Goal: Task Accomplishment & Management: Use online tool/utility

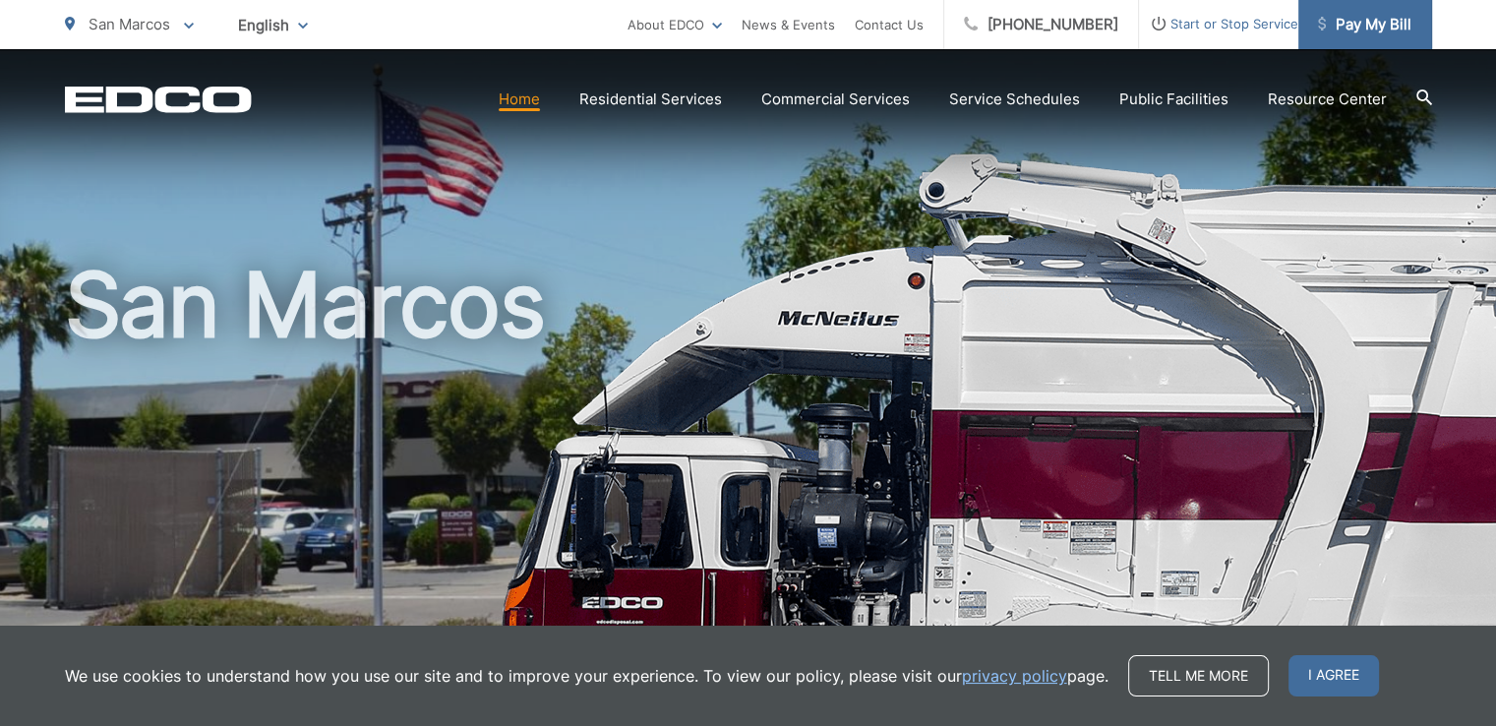
click at [1361, 28] on span "Pay My Bill" at bounding box center [1364, 25] width 93 height 24
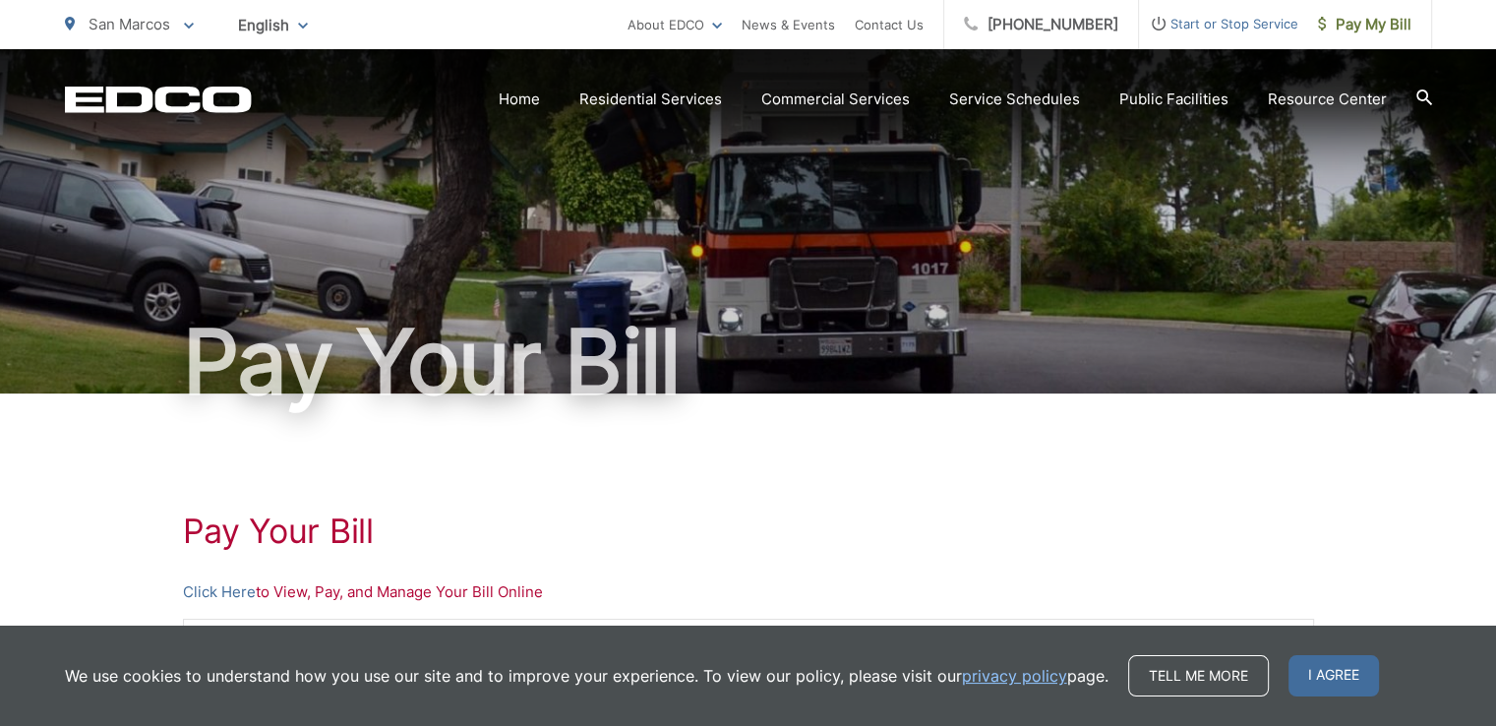
scroll to position [98, 0]
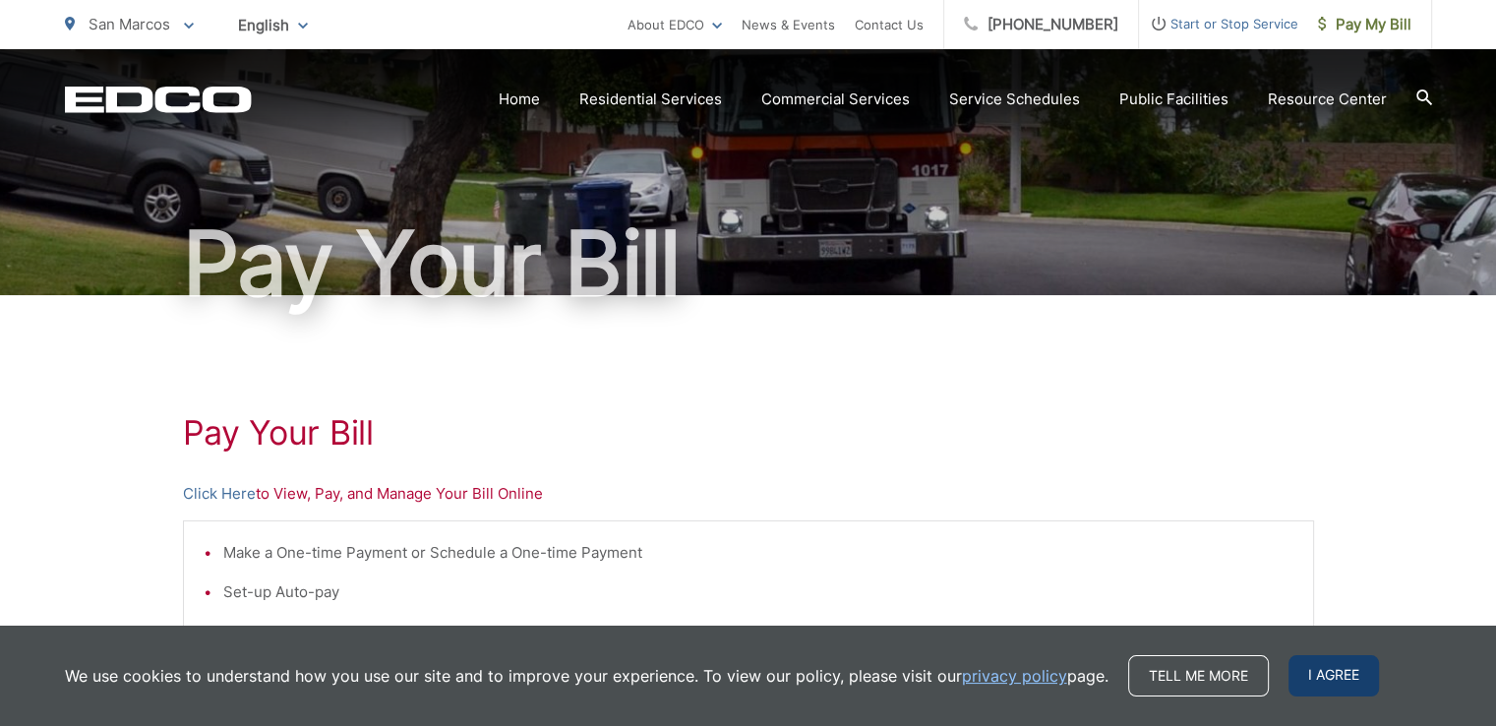
drag, startPoint x: 1310, startPoint y: 662, endPoint x: 1310, endPoint y: 647, distance: 14.8
click at [1311, 662] on span "I agree" at bounding box center [1334, 675] width 91 height 41
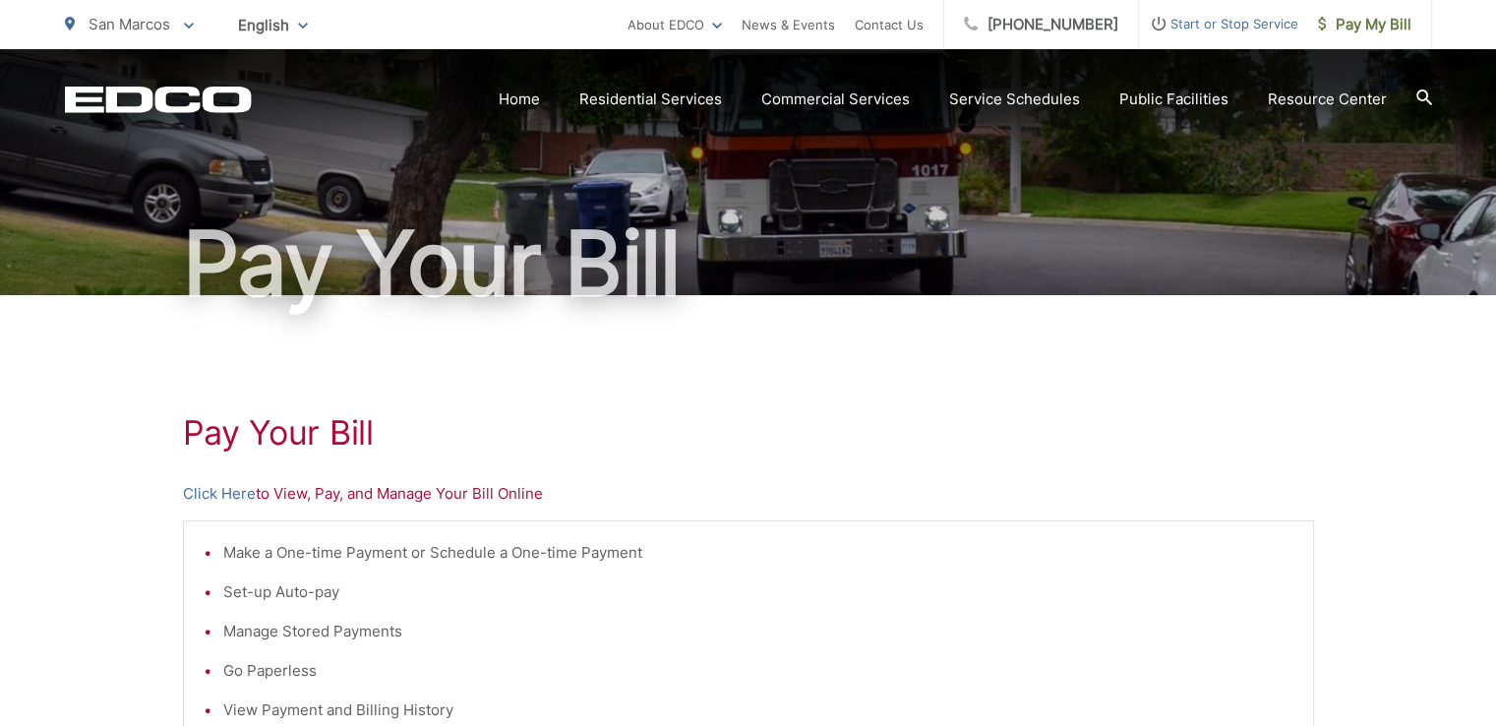
scroll to position [393, 0]
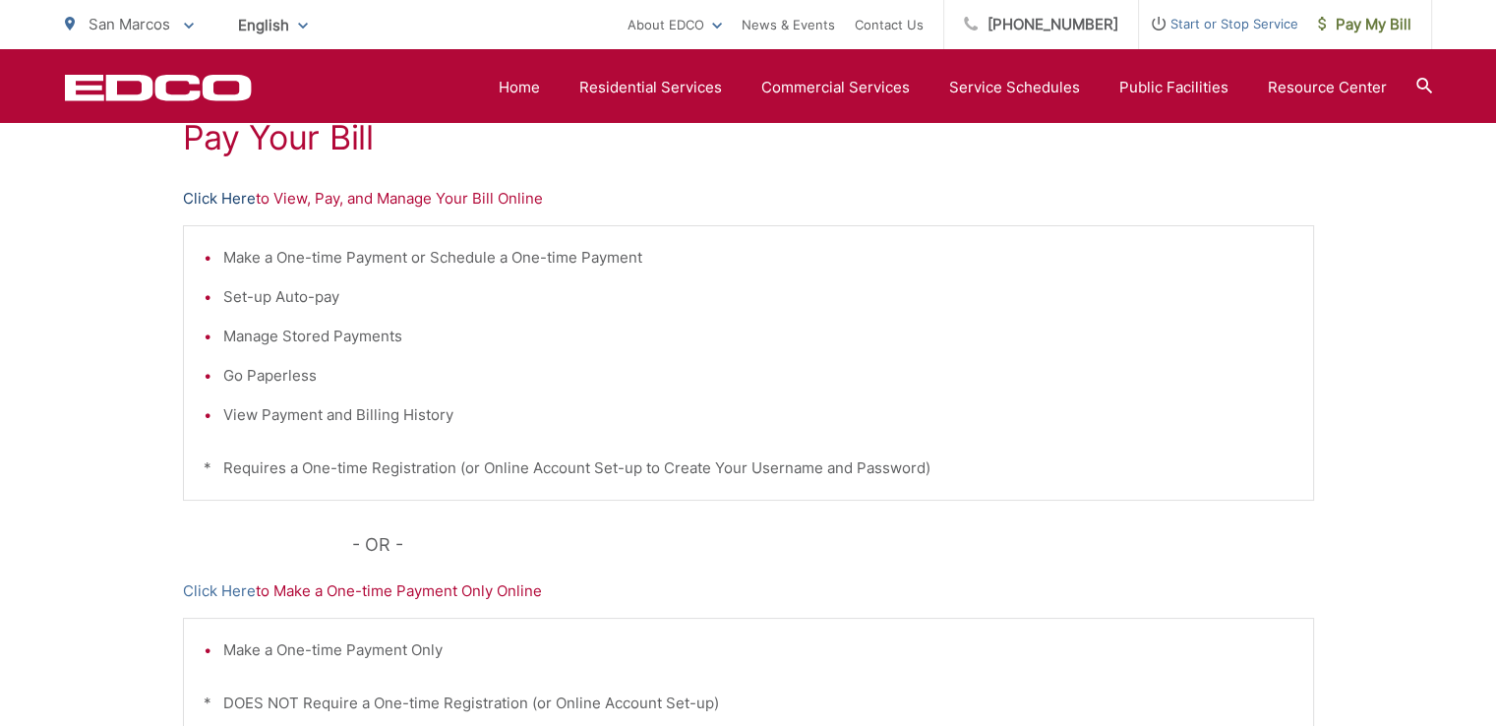
click at [224, 196] on link "Click Here" at bounding box center [219, 199] width 73 height 24
